Goal: Information Seeking & Learning: Learn about a topic

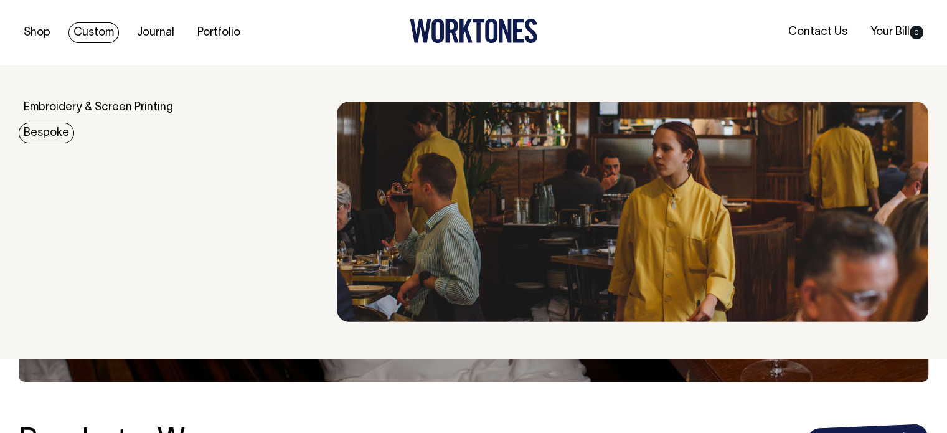
click at [53, 131] on link "Bespoke" at bounding box center [46, 133] width 55 height 21
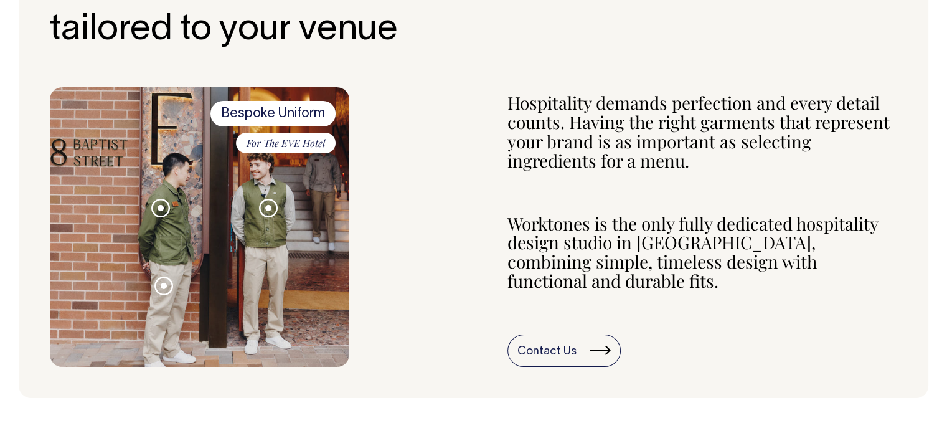
scroll to position [498, 0]
drag, startPoint x: 271, startPoint y: 204, endPoint x: 214, endPoint y: 228, distance: 61.4
click at [270, 205] on span at bounding box center [268, 208] width 6 height 6
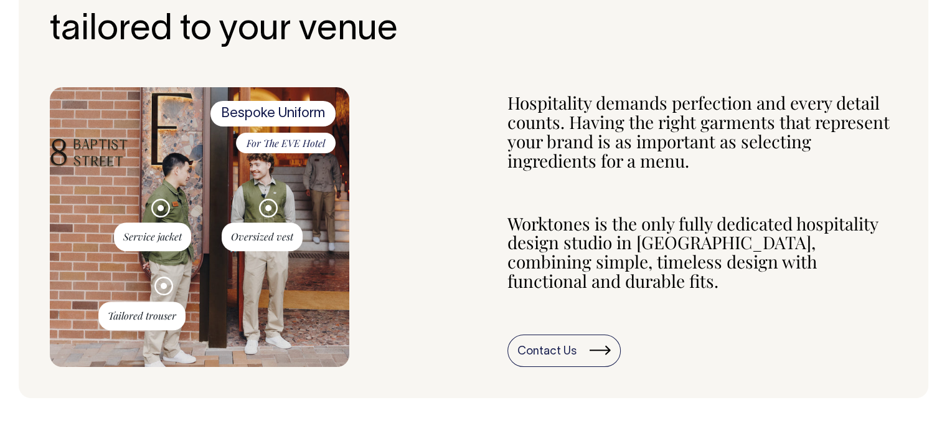
click at [159, 209] on span at bounding box center [160, 208] width 6 height 6
click at [158, 231] on span "Service jacket" at bounding box center [152, 236] width 77 height 29
click at [162, 206] on span at bounding box center [160, 208] width 6 height 6
click at [367, 228] on div "Bespoke Uniform For The EVE Hotel Service jacket Oversized vest Tailored trouser" at bounding box center [473, 226] width 847 height 279
click at [271, 230] on span "Oversized vest" at bounding box center [262, 236] width 81 height 29
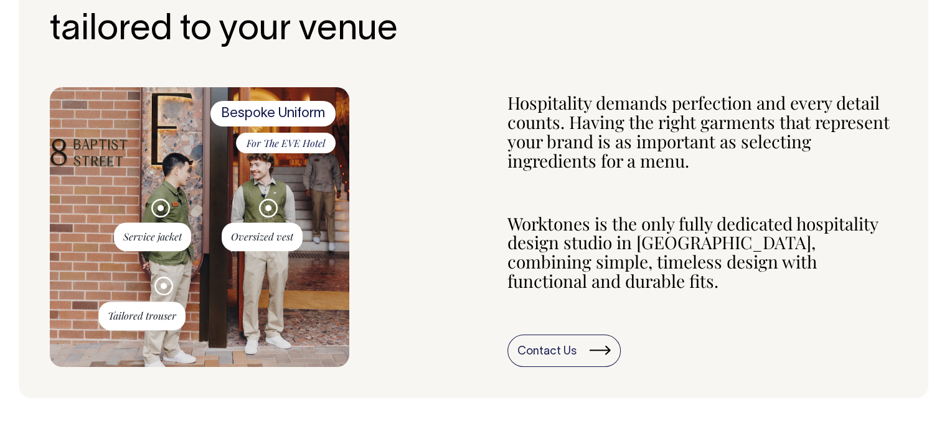
click at [271, 205] on span at bounding box center [268, 208] width 6 height 6
click at [426, 175] on div "Bespoke Uniform For The EVE Hotel Service jacket Oversized vest Tailored trouser" at bounding box center [473, 226] width 847 height 279
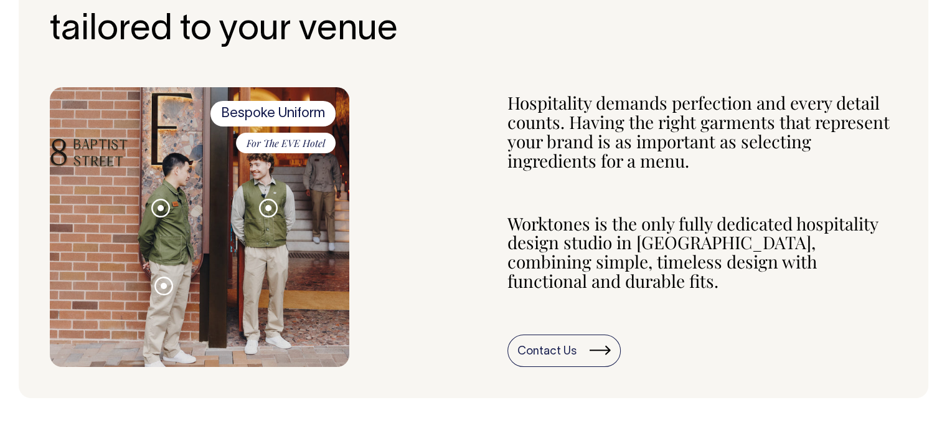
click at [157, 205] on span at bounding box center [160, 208] width 6 height 6
click at [356, 126] on div "Bespoke Uniform For The EVE Hotel Service jacket Oversized vest Tailored trouser" at bounding box center [473, 226] width 847 height 279
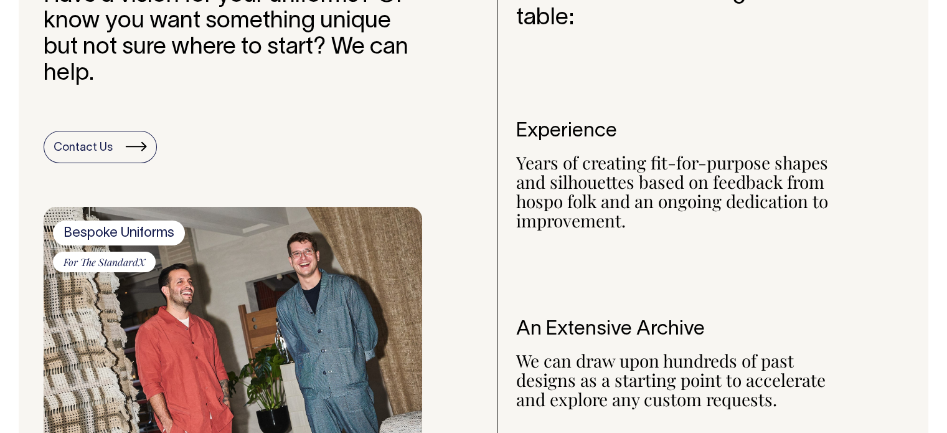
scroll to position [996, 0]
